Goal: Check status

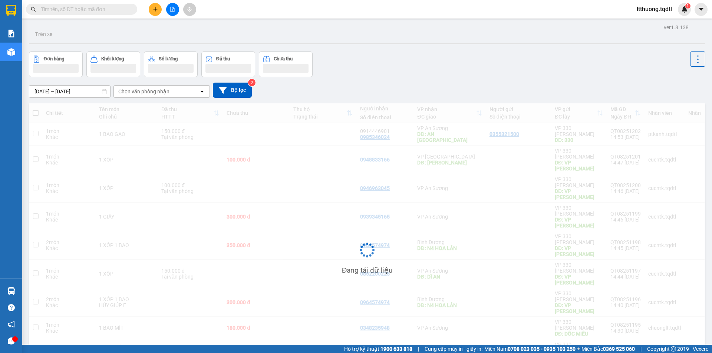
click at [108, 9] on input "text" at bounding box center [85, 9] width 88 height 8
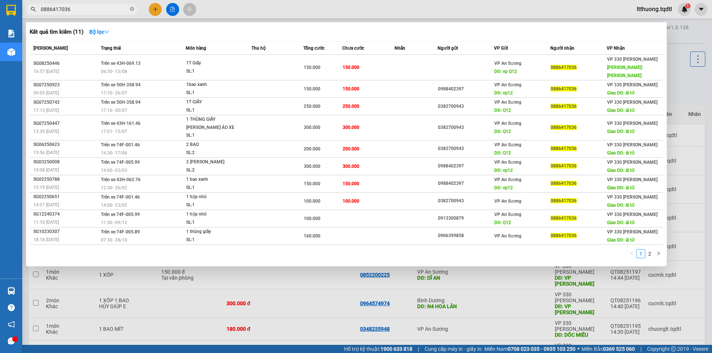
type input "0886417036"
